Goal: Task Accomplishment & Management: Use online tool/utility

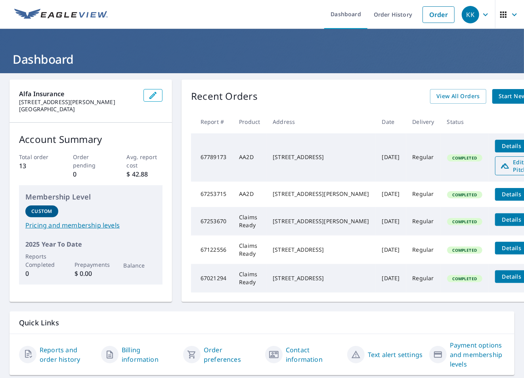
click at [500, 161] on span "Edit Pitch" at bounding box center [519, 165] width 39 height 15
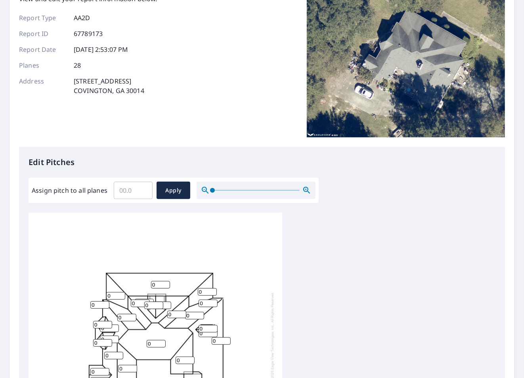
scroll to position [79, 0]
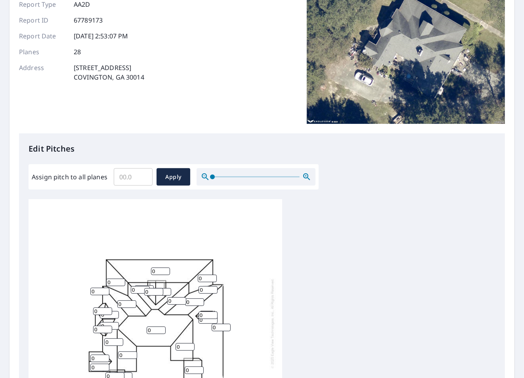
click at [135, 178] on input "Assign pitch to all planes" at bounding box center [133, 177] width 39 height 22
type input "12"
click at [174, 177] on span "Apply" at bounding box center [173, 177] width 21 height 10
type input "12"
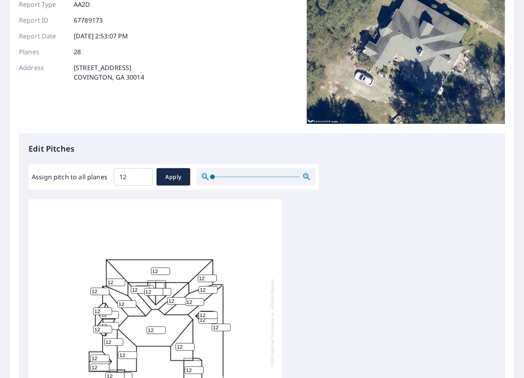
type input "12"
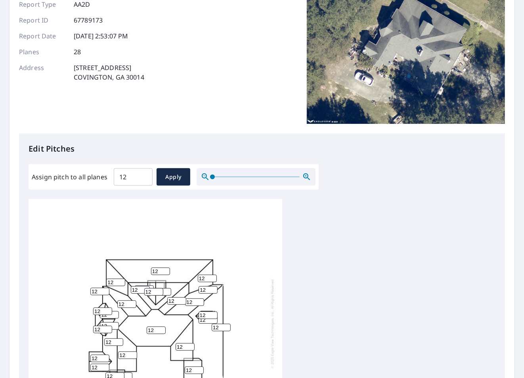
type input "12"
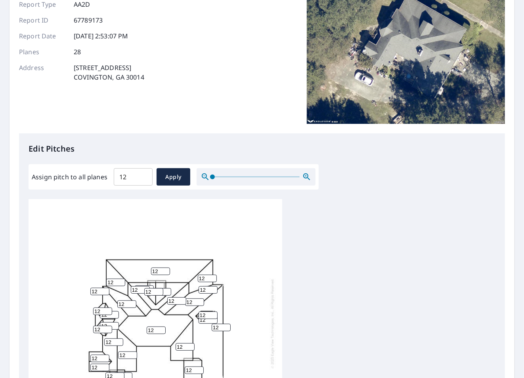
type input "12"
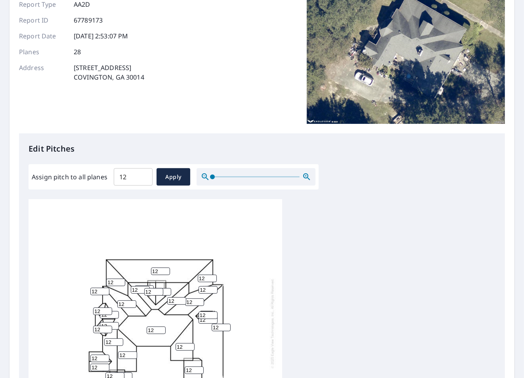
type input "12"
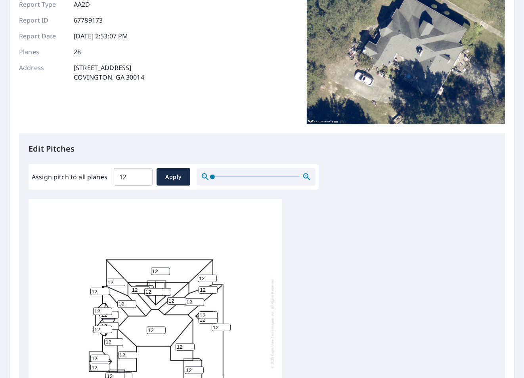
type input "12"
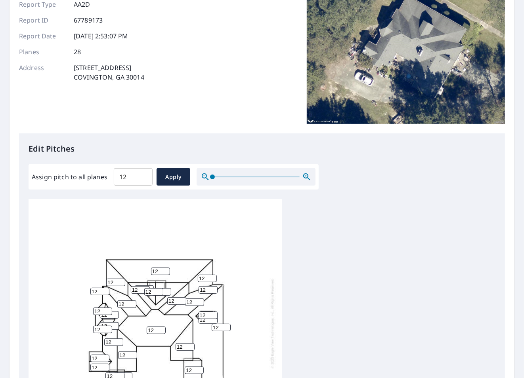
type input "12"
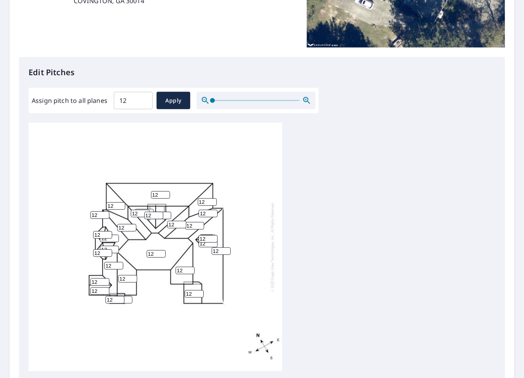
scroll to position [158, 0]
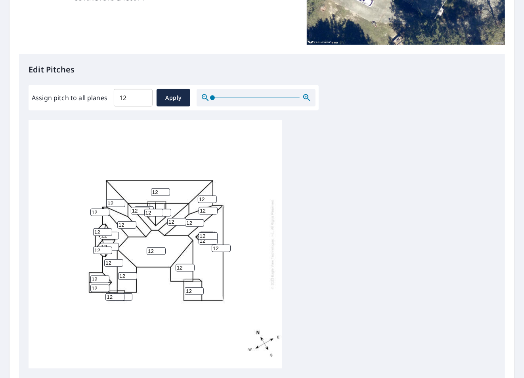
click at [304, 98] on icon "button" at bounding box center [307, 98] width 10 height 10
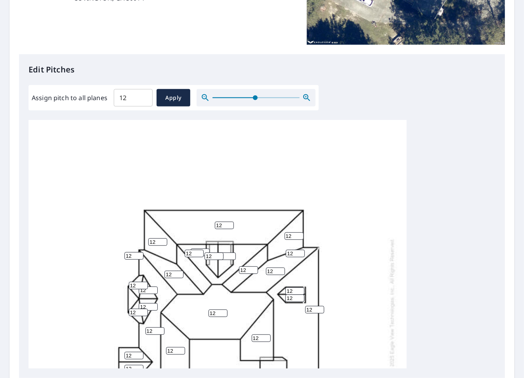
drag, startPoint x: 217, startPoint y: 99, endPoint x: 254, endPoint y: 100, distance: 36.9
click at [254, 100] on span at bounding box center [255, 97] width 5 height 5
click at [157, 242] on input "12" at bounding box center [157, 242] width 19 height 8
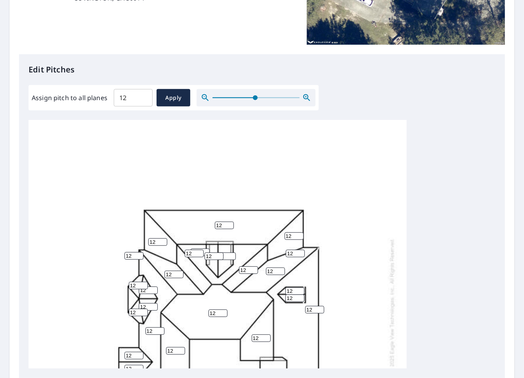
drag, startPoint x: 158, startPoint y: 244, endPoint x: 149, endPoint y: 242, distance: 9.2
click at [149, 242] on input "12" at bounding box center [157, 242] width 19 height 8
type input "3"
click at [225, 225] on input "12" at bounding box center [224, 226] width 19 height 8
drag, startPoint x: 223, startPoint y: 225, endPoint x: 215, endPoint y: 225, distance: 7.9
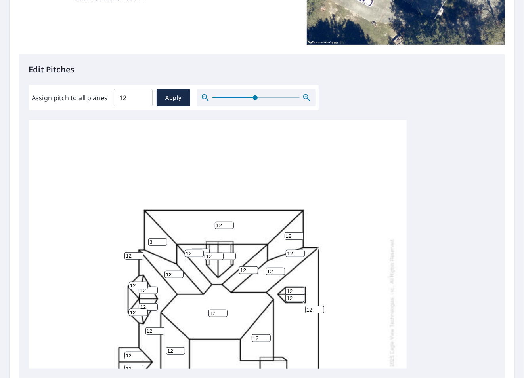
click at [215, 225] on input "12" at bounding box center [224, 226] width 19 height 8
type input "3"
click at [292, 235] on input "12" at bounding box center [293, 237] width 19 height 8
drag, startPoint x: 292, startPoint y: 235, endPoint x: 285, endPoint y: 235, distance: 6.7
click at [285, 235] on input "12" at bounding box center [293, 237] width 19 height 8
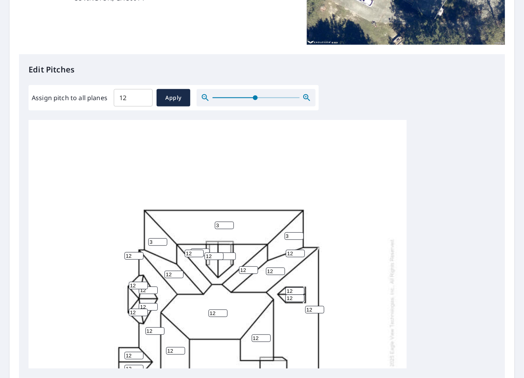
type input "3"
click at [437, 193] on div "3 12 12 12 12 12 12 12 12 12 3 3 12 12 12 12 12 12 12 12 12 12 12 12 12 12 12 12" at bounding box center [262, 244] width 467 height 249
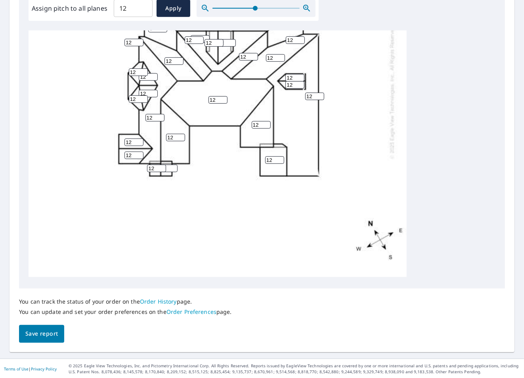
scroll to position [248, 0]
click at [42, 331] on span "Save report" at bounding box center [41, 334] width 32 height 10
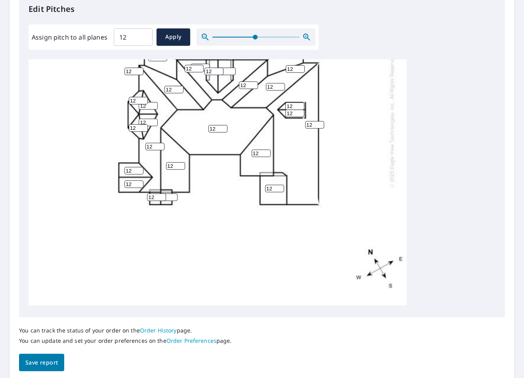
scroll to position [0, 0]
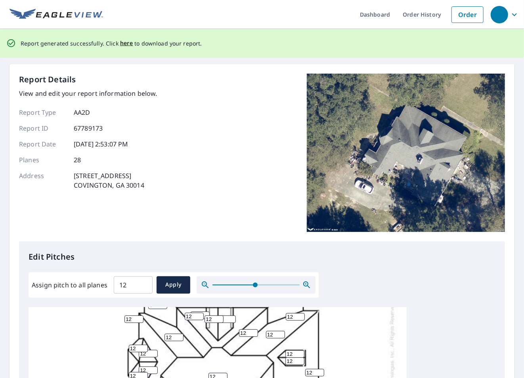
click at [509, 15] on icon "button" at bounding box center [514, 15] width 10 height 10
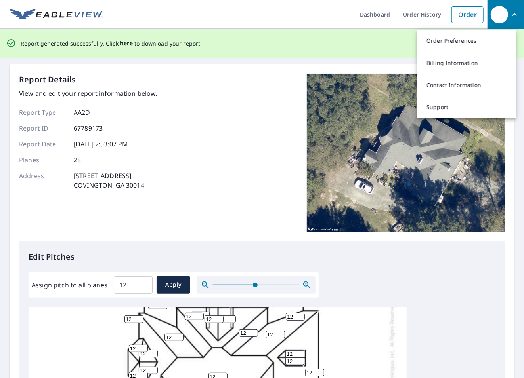
click at [509, 15] on icon "button" at bounding box center [514, 15] width 10 height 10
